Goal: Find specific page/section: Find specific page/section

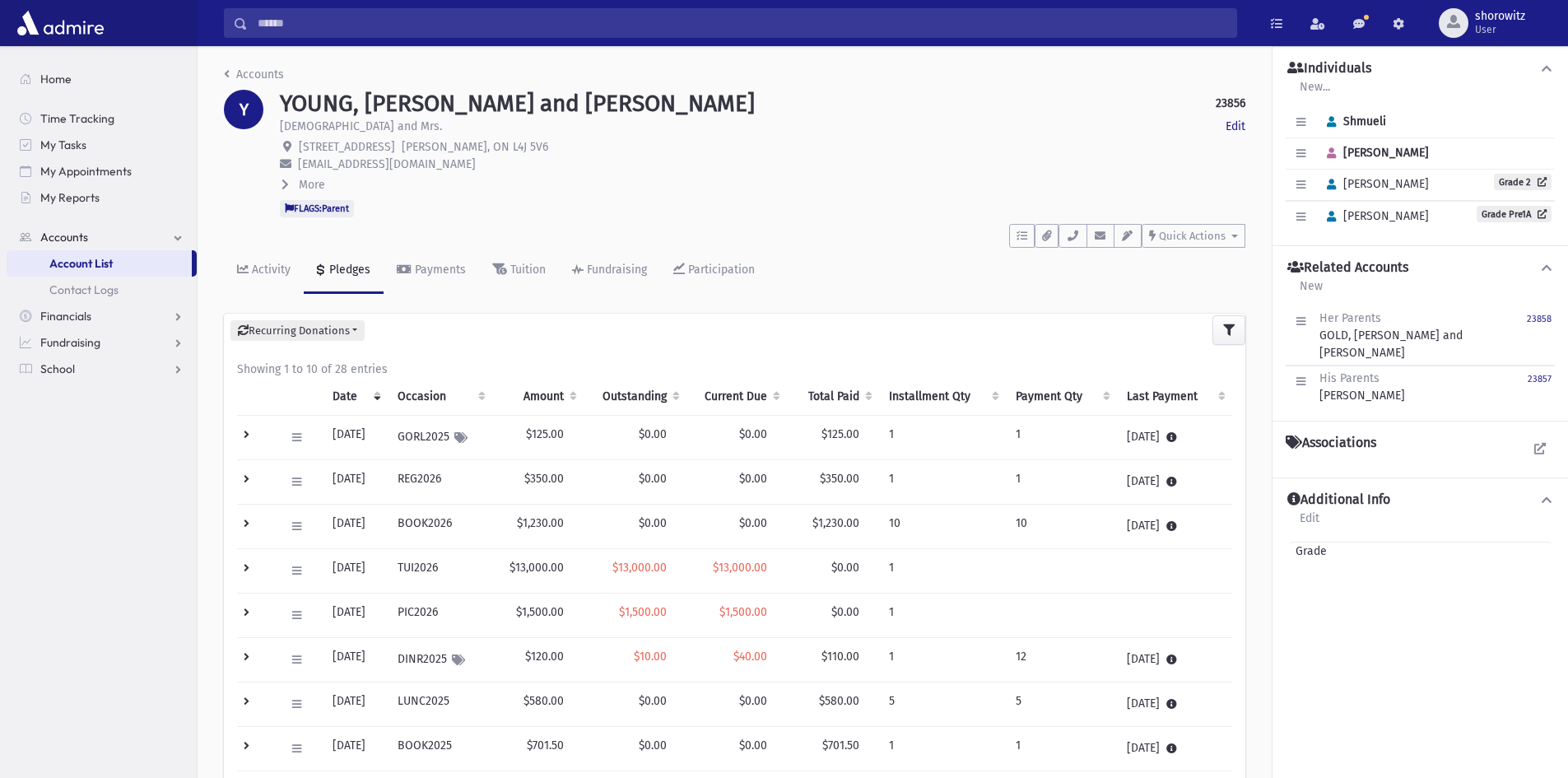
scroll to position [37, 0]
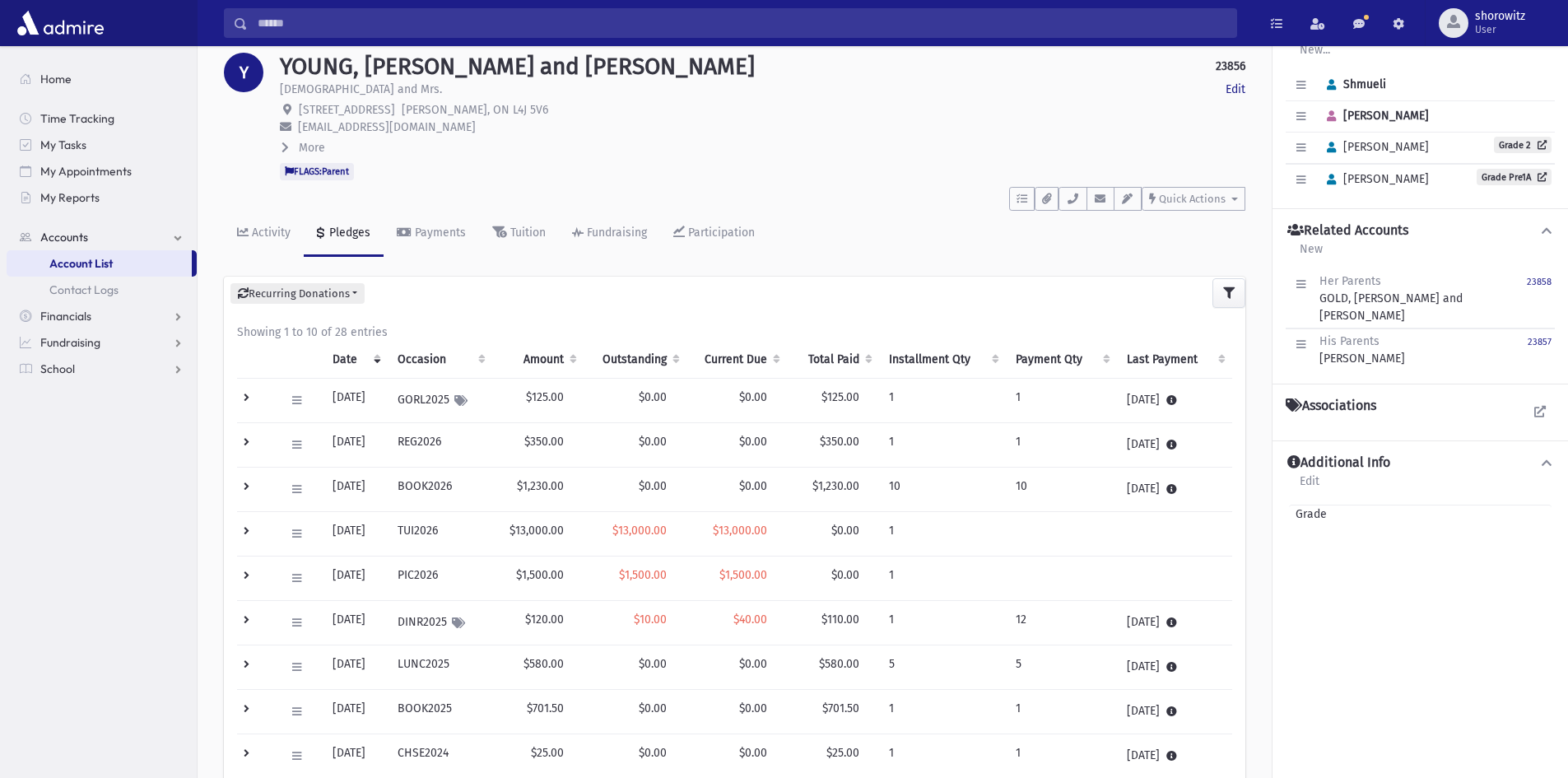
click at [358, 21] on input "Search" at bounding box center [741, 23] width 988 height 30
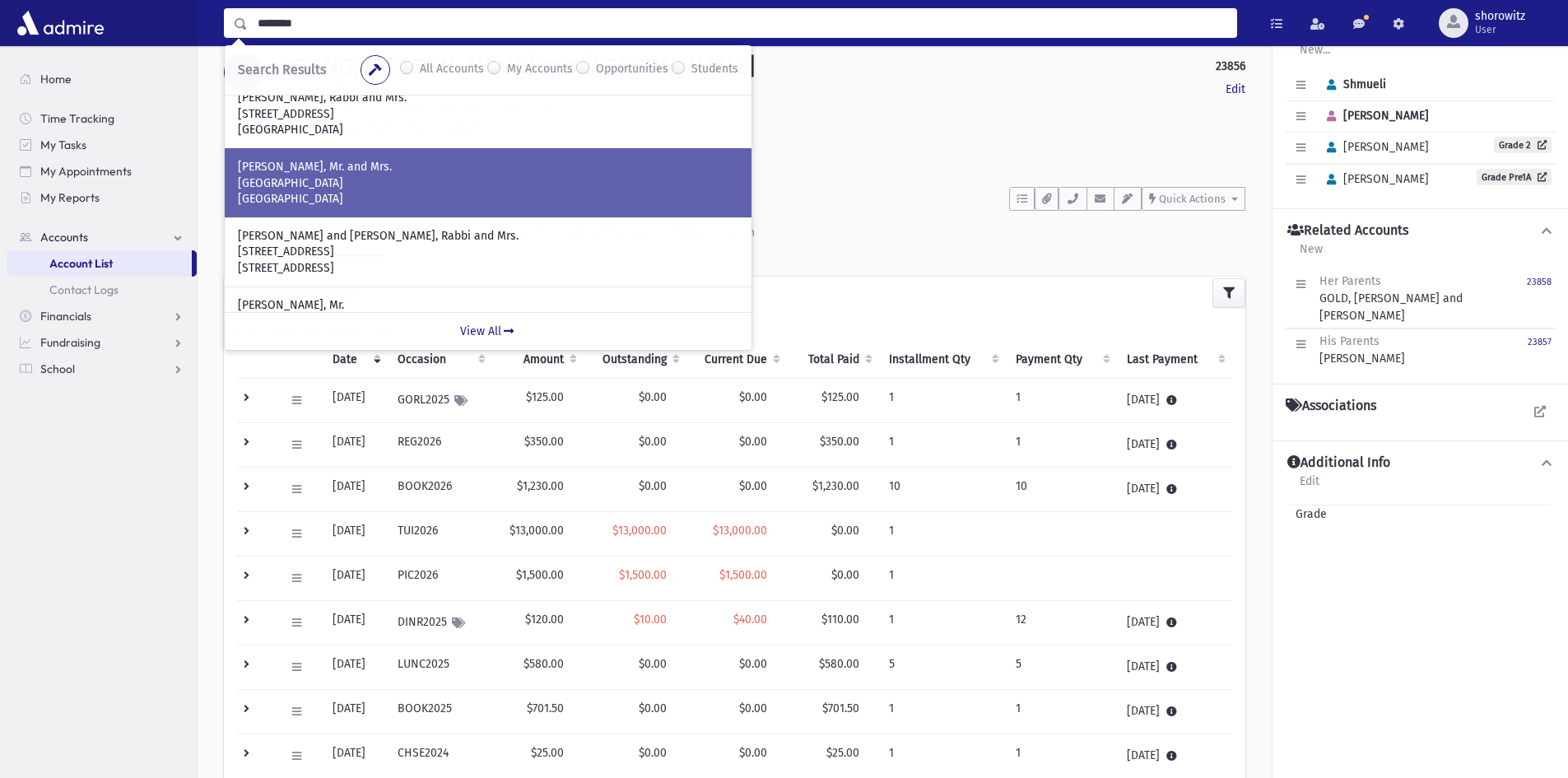
scroll to position [472, 0]
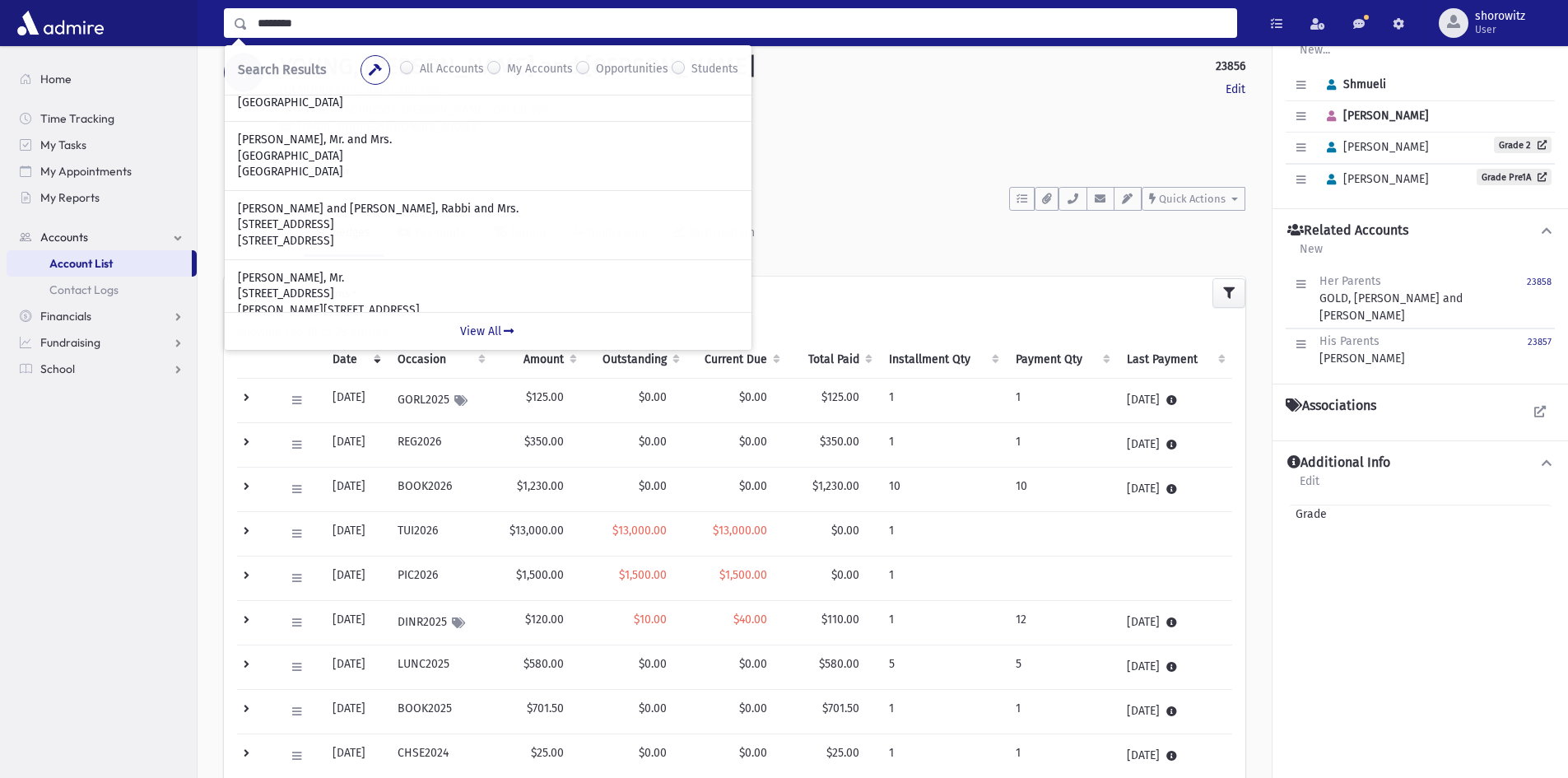
click at [360, 25] on input "********" at bounding box center [741, 23] width 988 height 30
type input "**********"
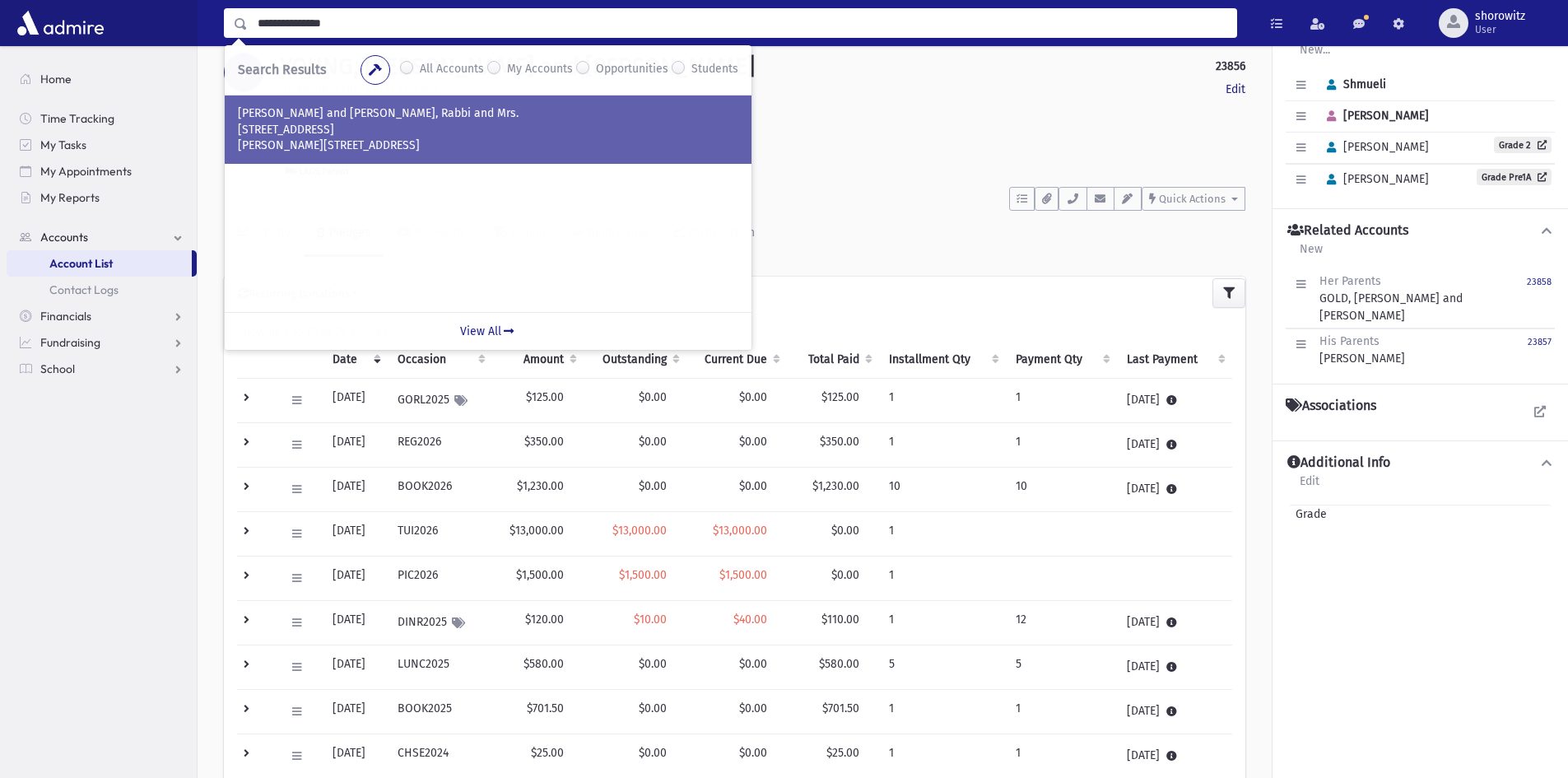
click at [370, 142] on p "[PERSON_NAME][STREET_ADDRESS]" at bounding box center [488, 146] width 500 height 17
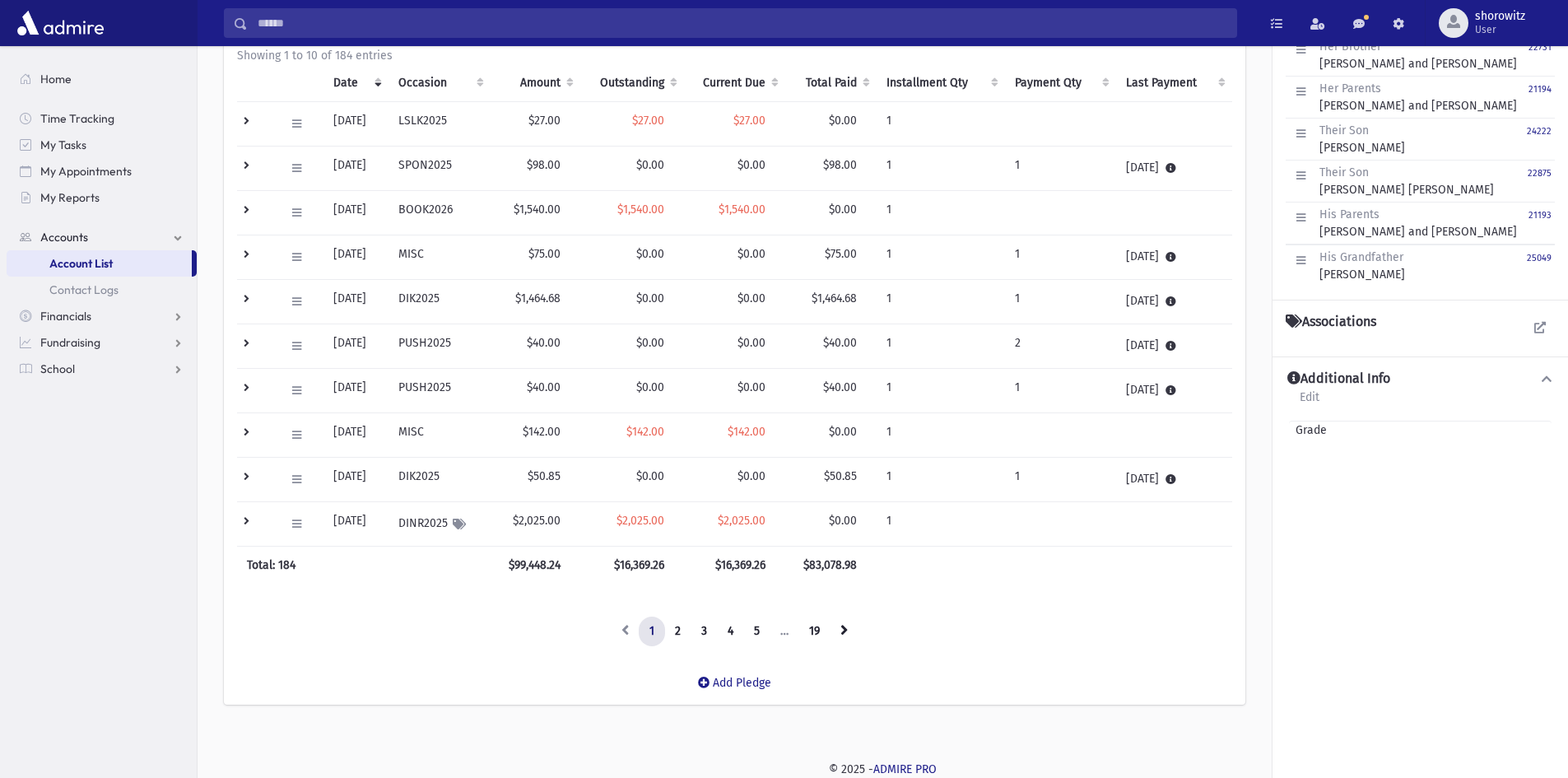
scroll to position [231, 0]
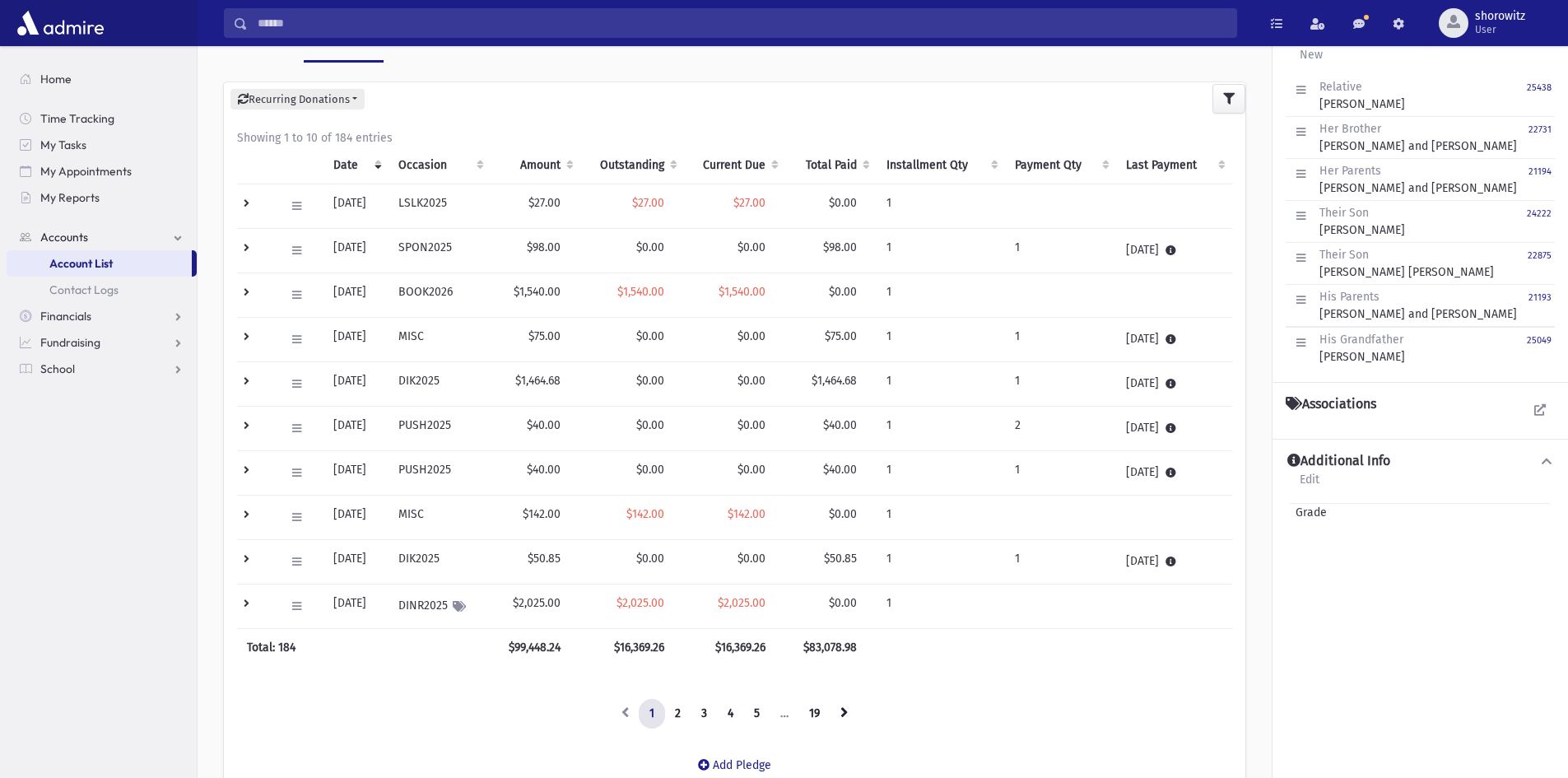
click at [244, 513] on td at bounding box center [256, 518] width 38 height 45
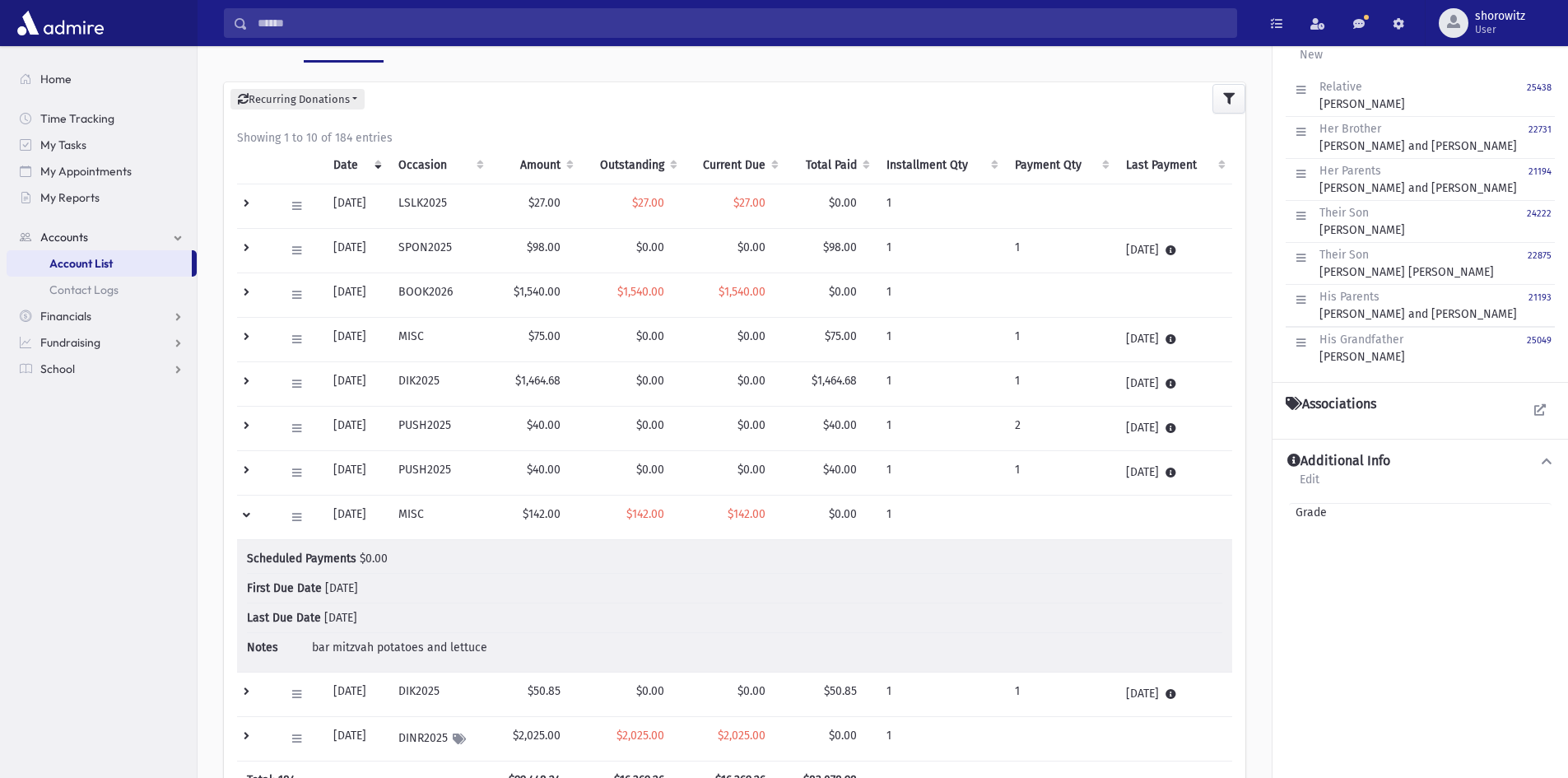
click at [249, 515] on td at bounding box center [256, 518] width 38 height 45
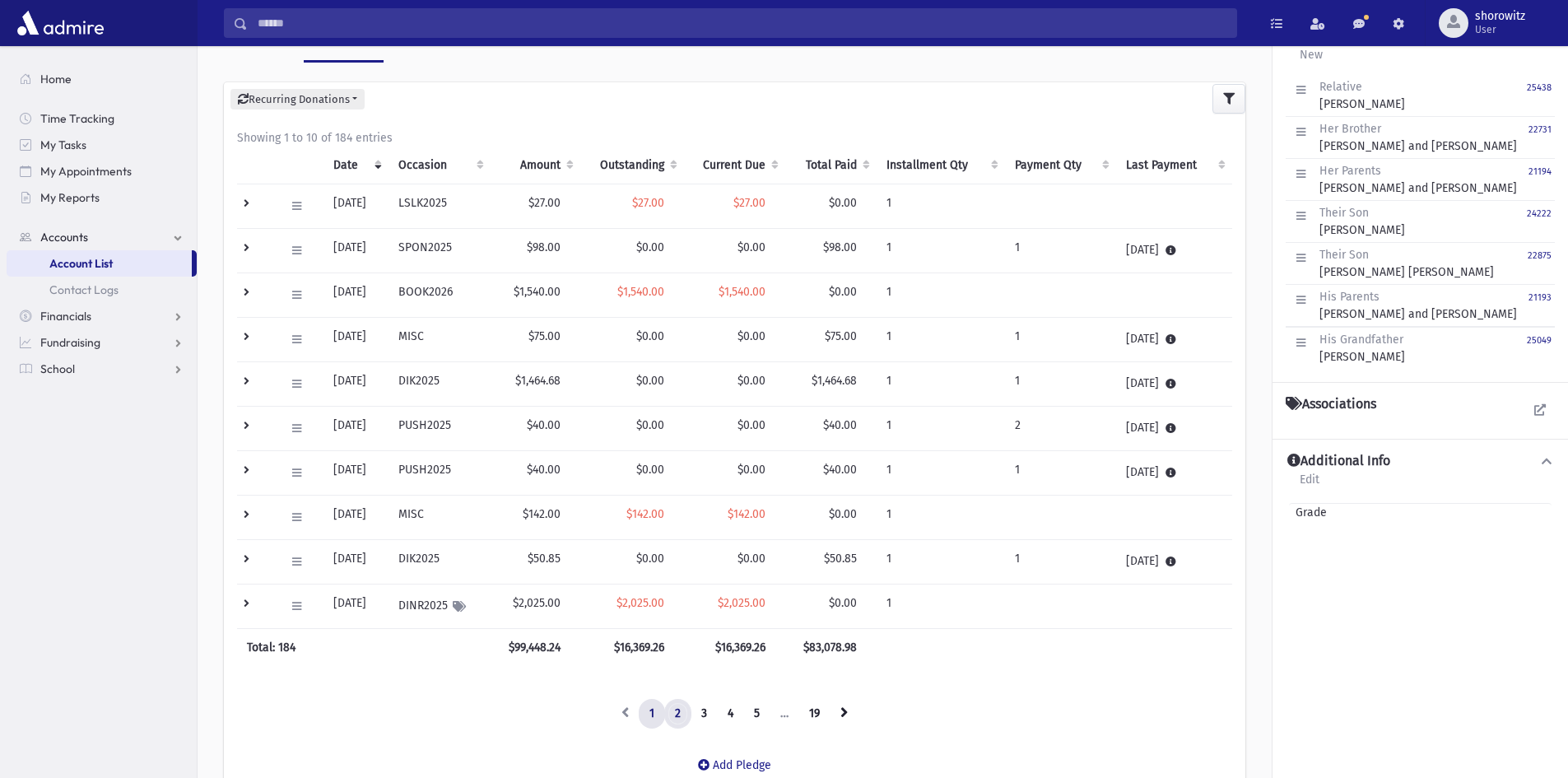
click at [673, 717] on link "2" at bounding box center [678, 713] width 27 height 30
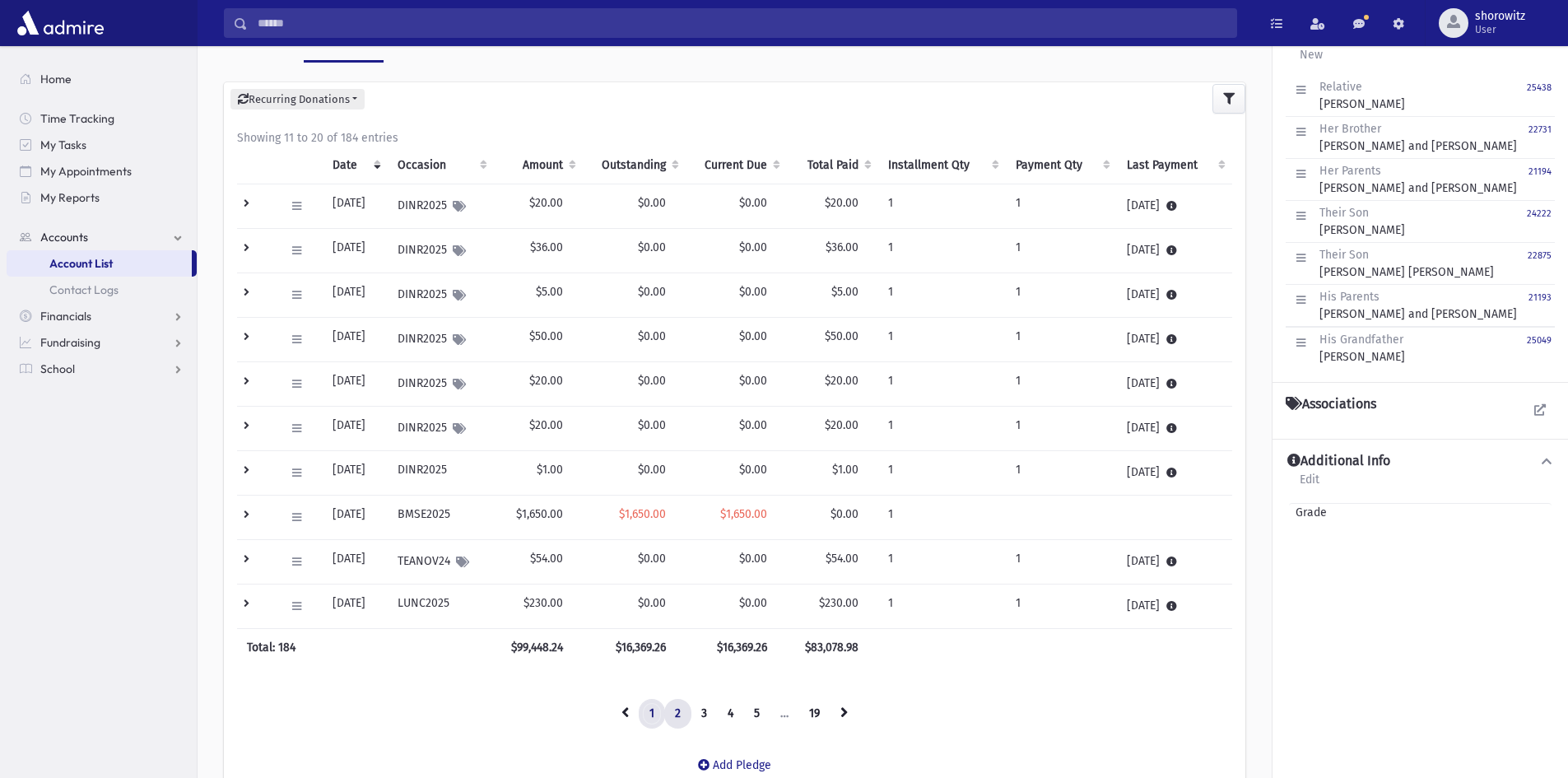
click at [654, 712] on link "1" at bounding box center [652, 713] width 27 height 30
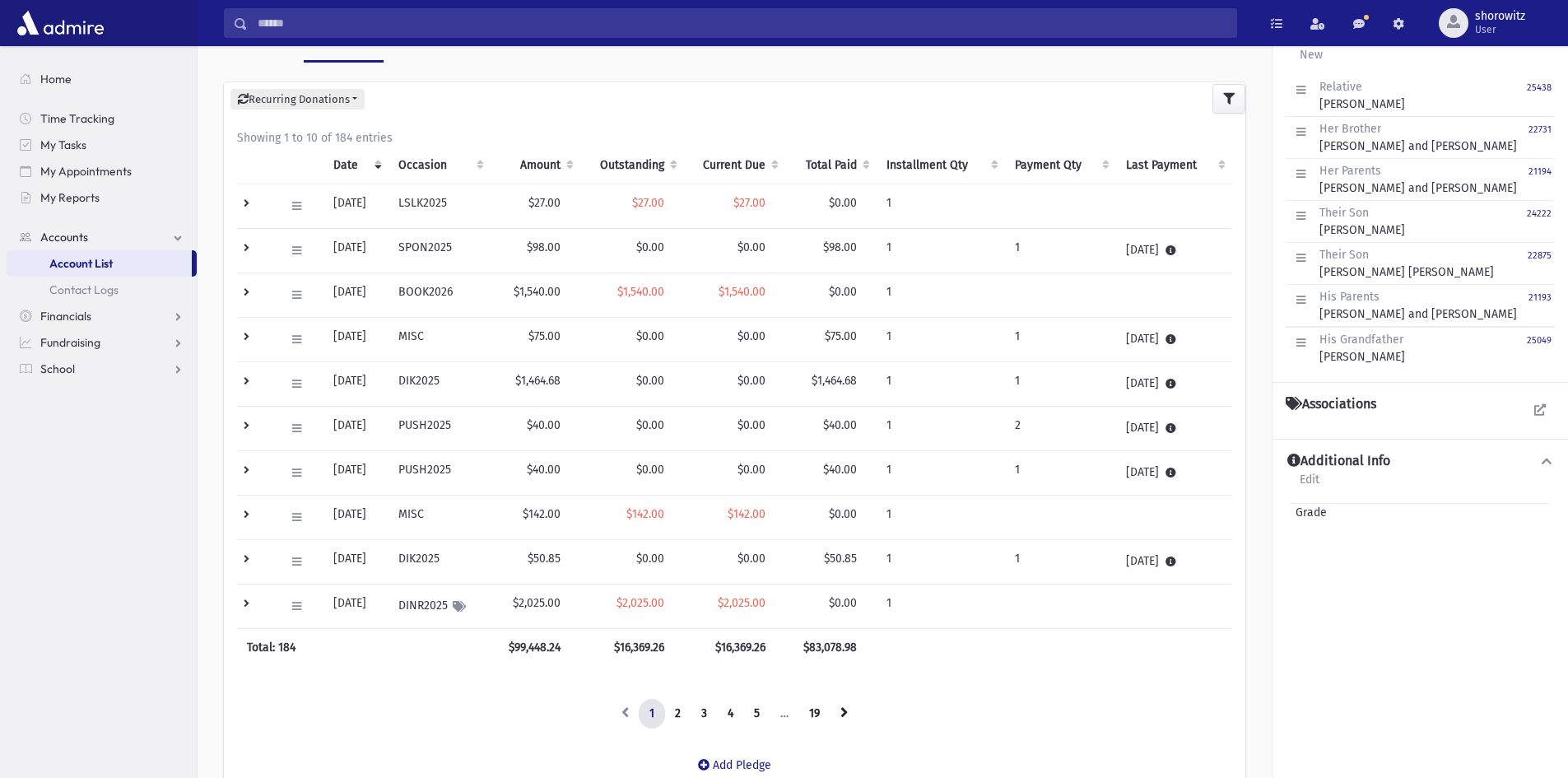
scroll to position [314, 0]
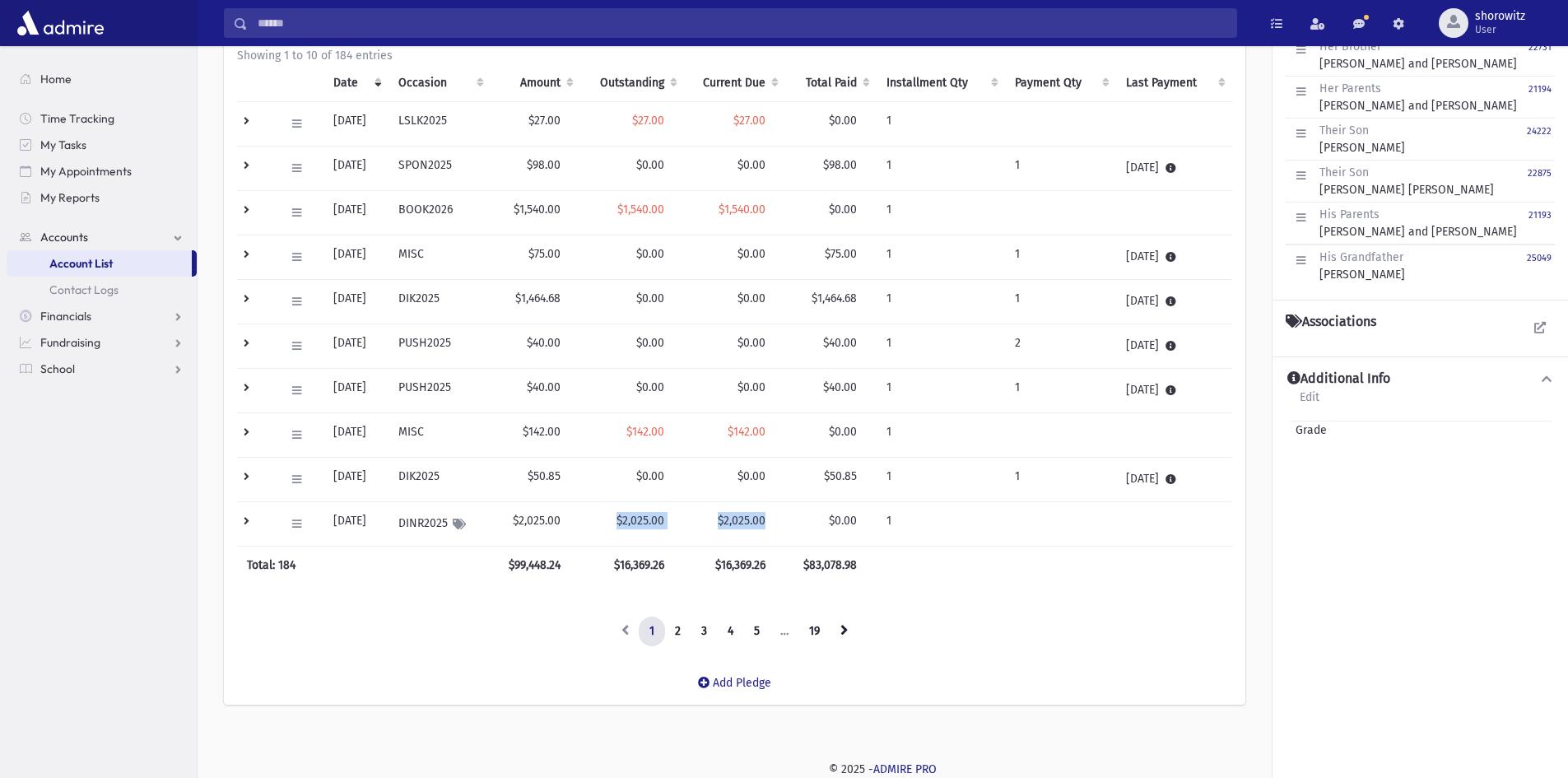
drag, startPoint x: 778, startPoint y: 521, endPoint x: 616, endPoint y: 506, distance: 162.7
click at [616, 506] on tr "Edit Delete New Payment Schedule Payments Delete Scheduled Payments View Applie…" at bounding box center [734, 524] width 995 height 45
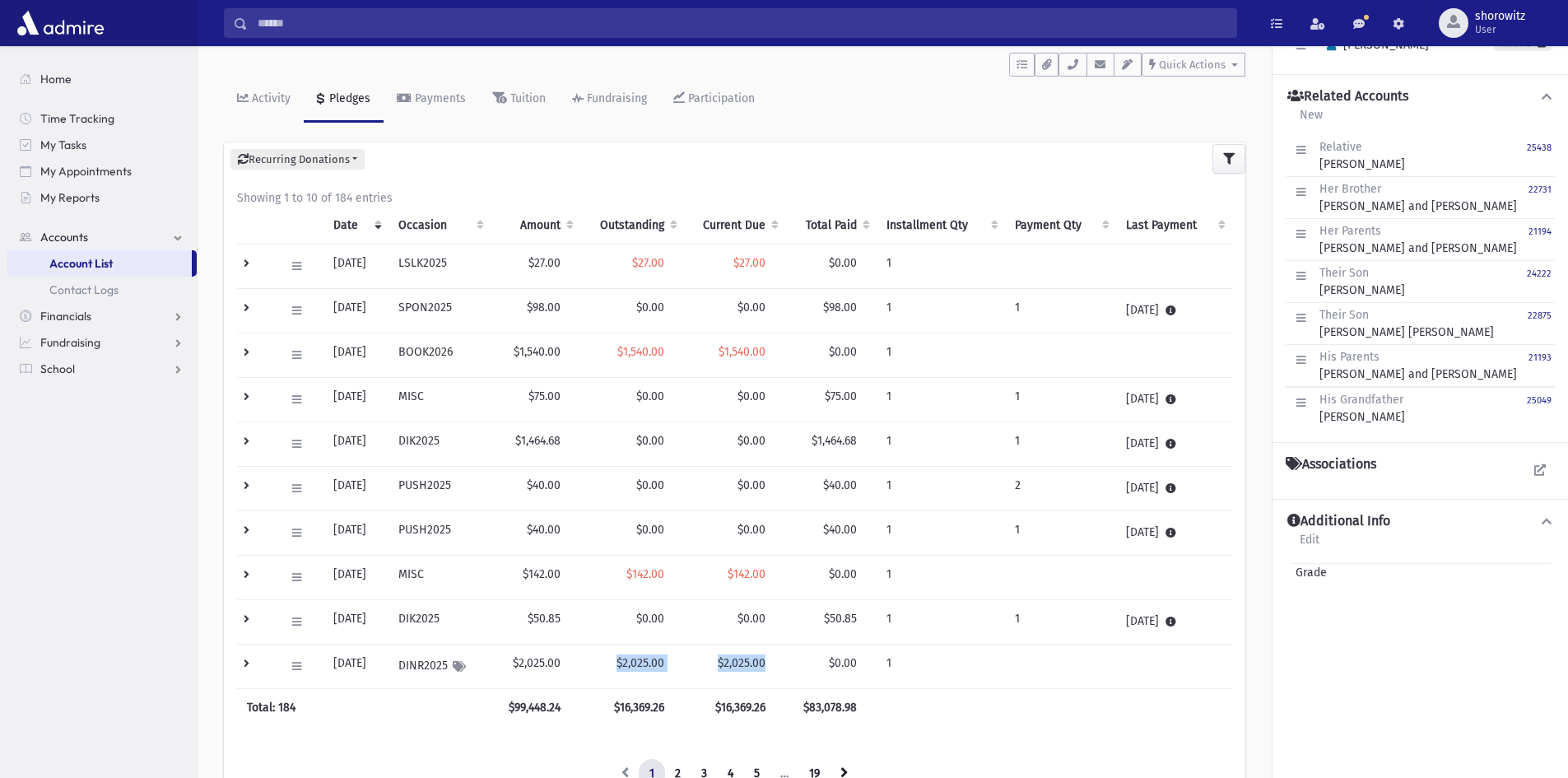
scroll to position [0, 0]
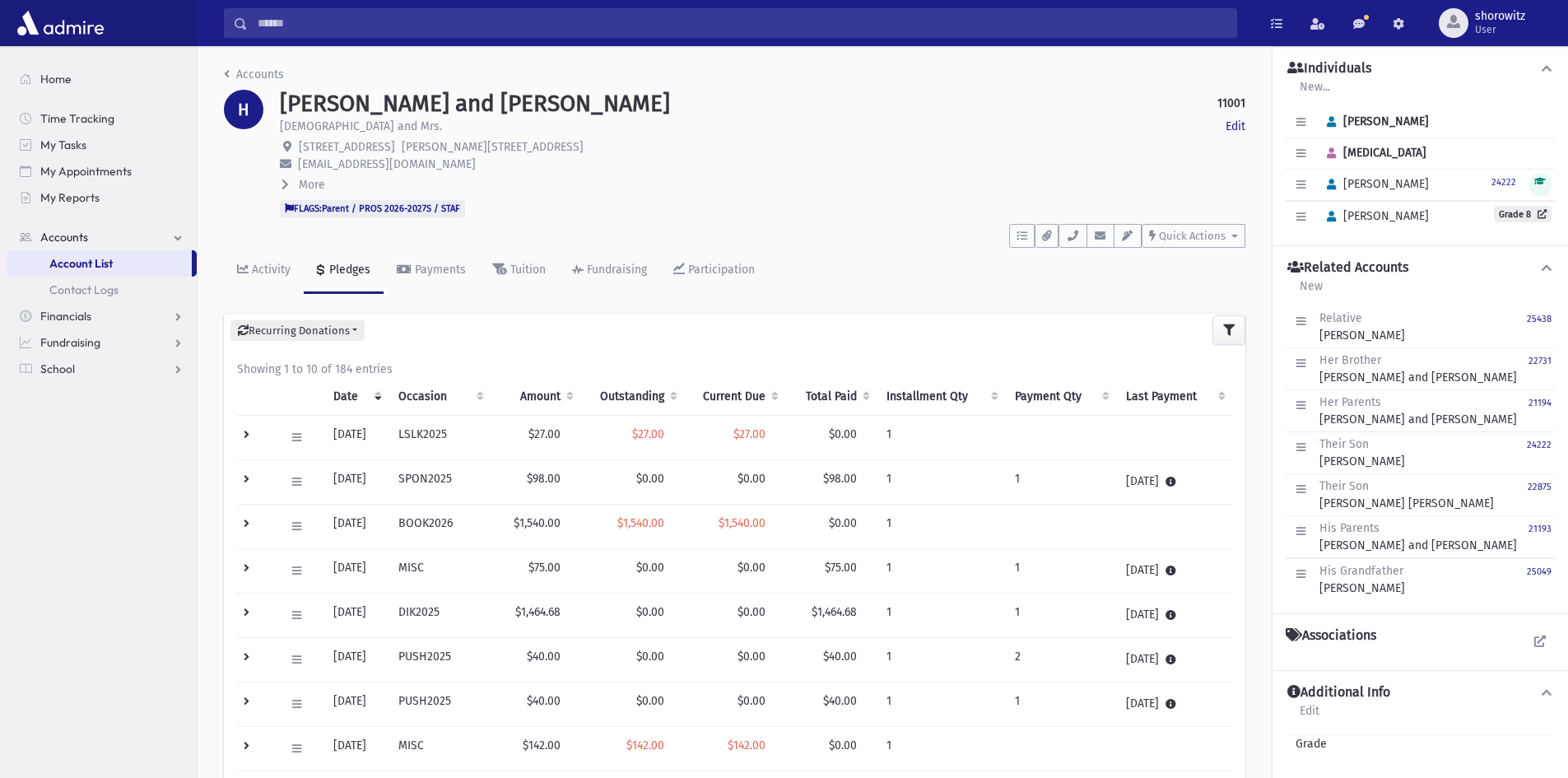
click at [370, 31] on input "Search" at bounding box center [741, 23] width 988 height 30
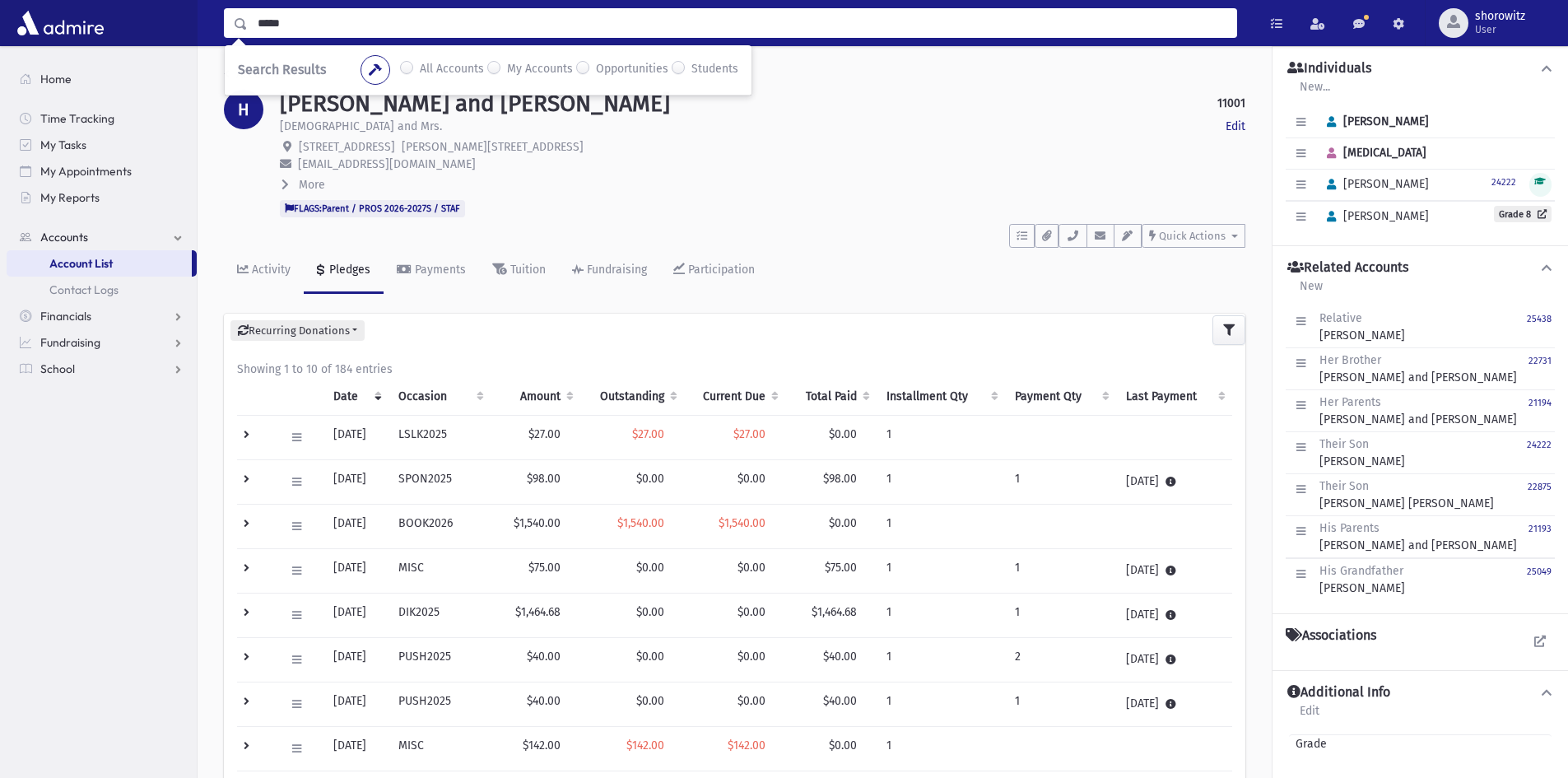
type input "*****"
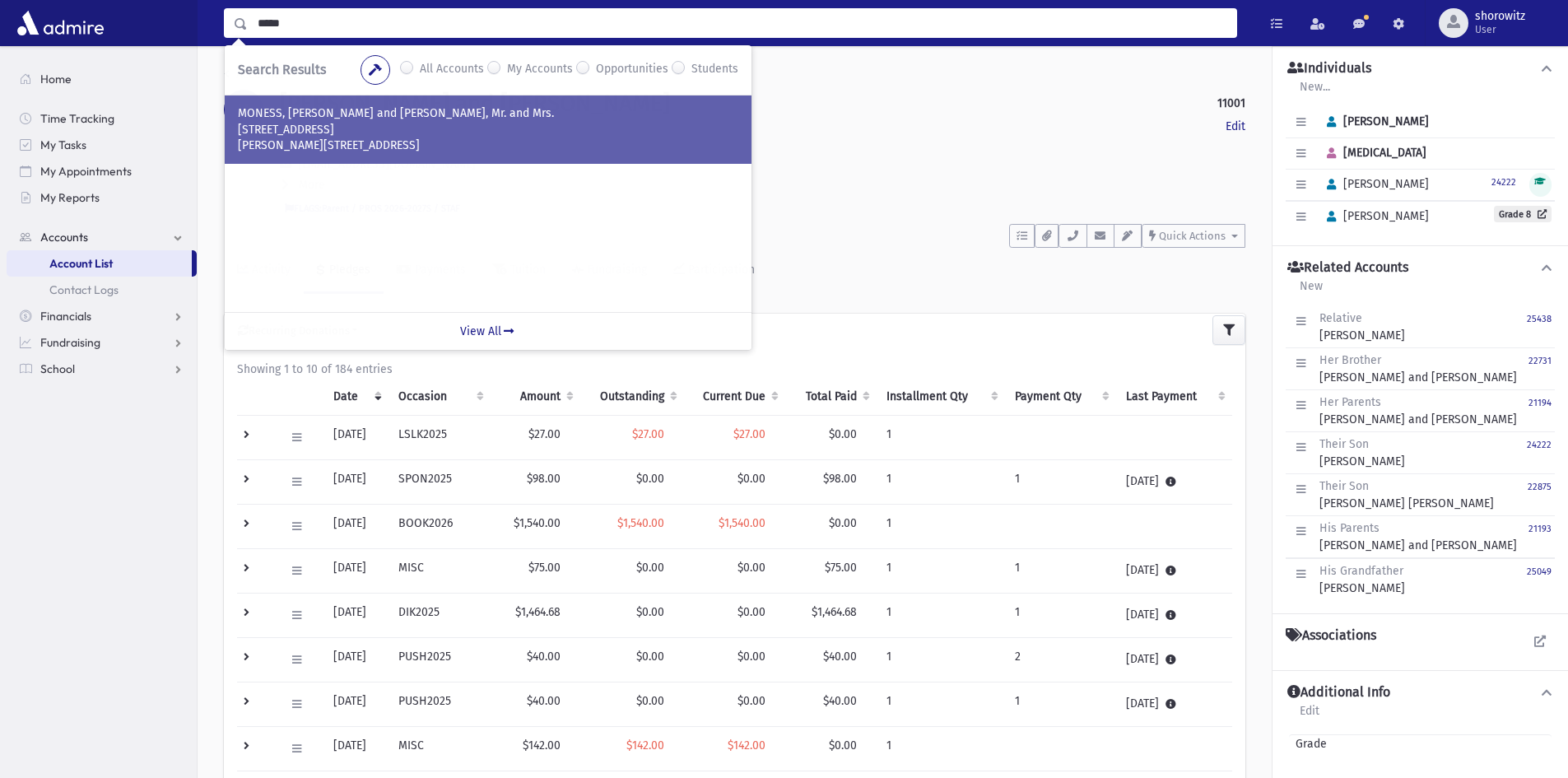
click at [359, 129] on p "34 Thornbank Road" at bounding box center [488, 130] width 500 height 17
